Goal: Navigation & Orientation: Find specific page/section

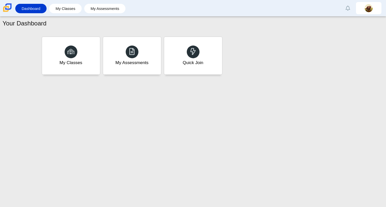
click at [383, 12] on div "Dashboard My Classes My Assessments Alerts Loading… Show all [PERSON_NAME] Pref…" at bounding box center [193, 8] width 386 height 16
click at [368, 7] on img at bounding box center [369, 8] width 8 height 8
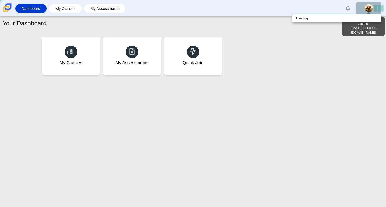
click at [368, 7] on img at bounding box center [369, 8] width 8 height 8
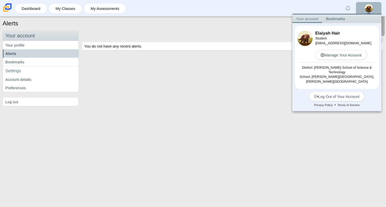
click at [366, 12] on link at bounding box center [368, 8] width 25 height 12
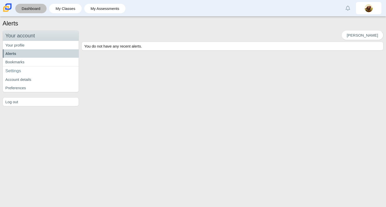
click at [31, 11] on link "Dashboard" at bounding box center [31, 8] width 26 height 9
